Goal: Task Accomplishment & Management: Manage account settings

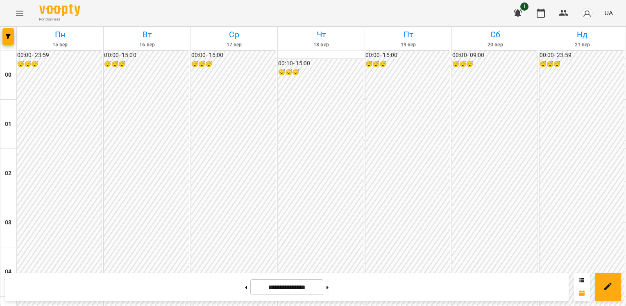
scroll to position [792, 0]
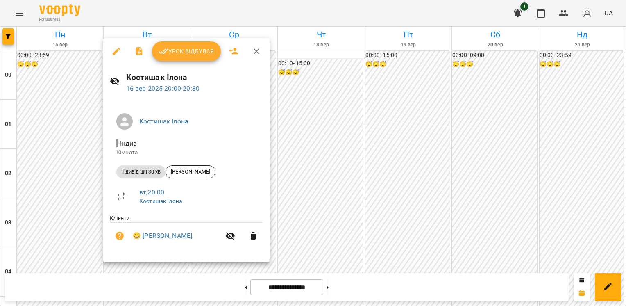
click at [122, 57] on button "button" at bounding box center [117, 51] width 20 height 20
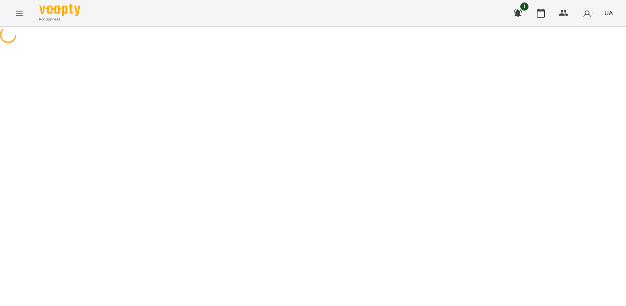
select select "**********"
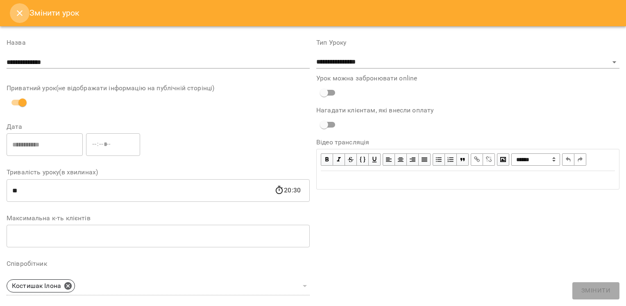
click at [16, 9] on icon "Close" at bounding box center [20, 13] width 10 height 10
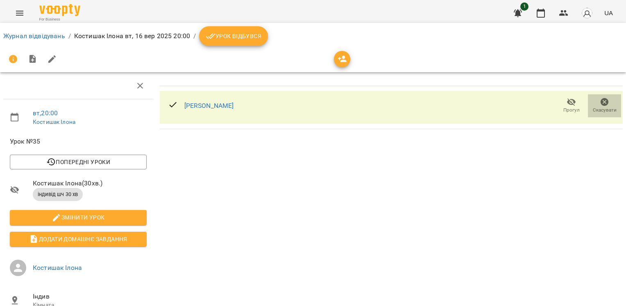
click at [601, 104] on icon "button" at bounding box center [605, 102] width 8 height 8
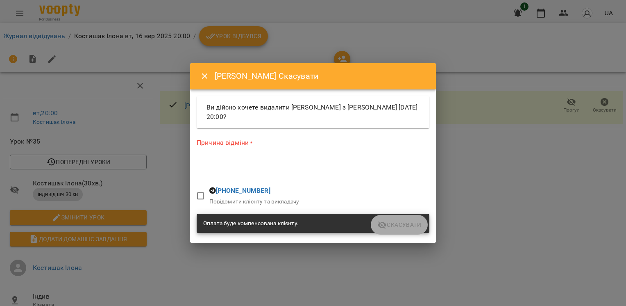
click at [203, 170] on div "*" at bounding box center [313, 163] width 233 height 13
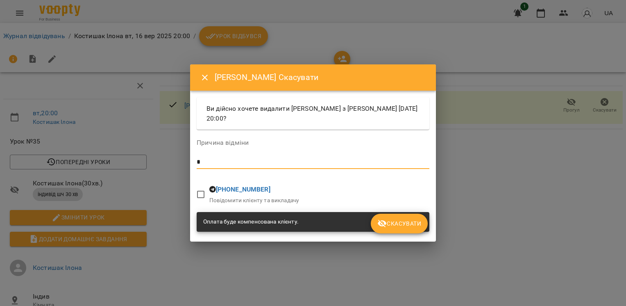
type textarea "*"
click at [417, 217] on button "Скасувати" at bounding box center [399, 224] width 57 height 20
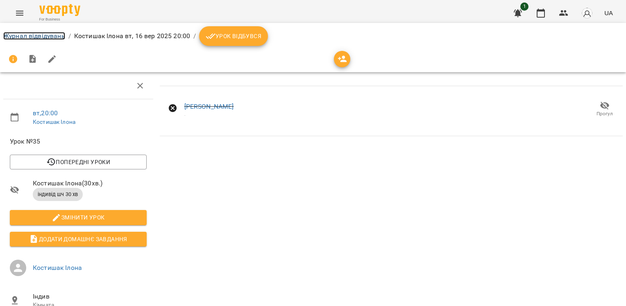
click at [56, 38] on link "Журнал відвідувань" at bounding box center [34, 36] width 62 height 8
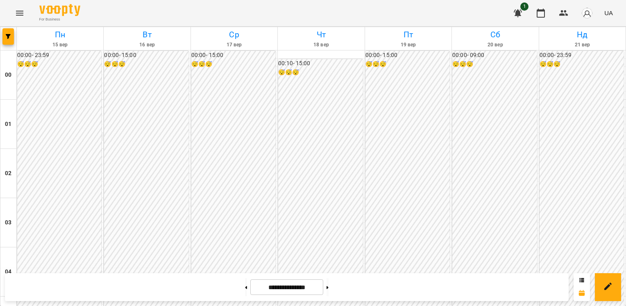
scroll to position [757, 0]
